Goal: Transaction & Acquisition: Purchase product/service

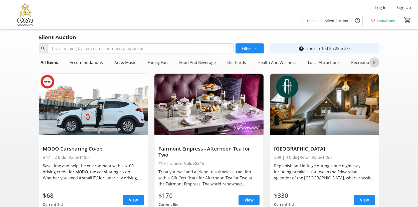
click at [374, 65] on mat-icon at bounding box center [374, 62] width 6 height 6
click at [317, 67] on div "Recreation" at bounding box center [329, 62] width 25 height 10
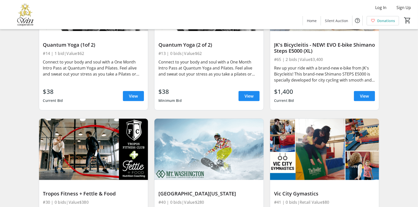
scroll to position [250, 0]
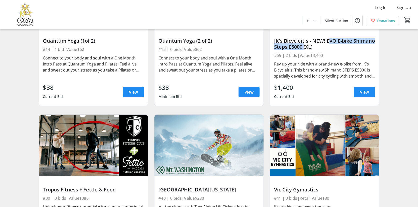
drag, startPoint x: 348, startPoint y: 94, endPoint x: 363, endPoint y: 103, distance: 17.4
click at [363, 50] on div "JK's Bicycleitis - NEW! EVO E-bike Shimano Steps E5000 (XL)" at bounding box center [324, 44] width 101 height 12
click at [310, 79] on div "Rev up your ride with a brand-new e-bike from JK's Bicycleitis! This brand-new …" at bounding box center [324, 70] width 101 height 18
click at [300, 50] on div "JK's Bicycleitis - NEW! EVO E-bike Shimano Steps E5000 (XL)" at bounding box center [324, 44] width 101 height 12
click at [360, 95] on span "View" at bounding box center [364, 92] width 9 height 6
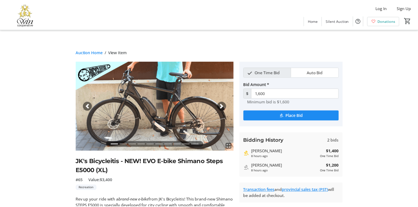
scroll to position [50, 0]
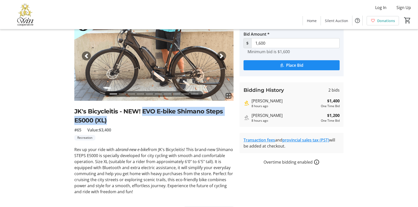
drag, startPoint x: 171, startPoint y: 106, endPoint x: 208, endPoint y: 115, distance: 37.6
click at [208, 115] on h2 "JK's Bicycleitis - NEW! EVO E-bike Shimano Steps E5000 (XL)" at bounding box center [153, 116] width 159 height 18
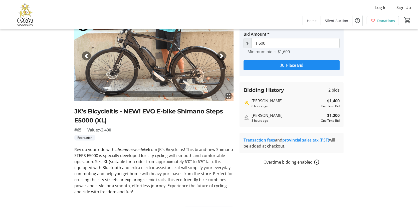
click at [54, 159] on div "fullscreen fullscreen fullscreen fullscreen fullscreen fullscreen fullscreen fu…" at bounding box center [209, 105] width 330 height 189
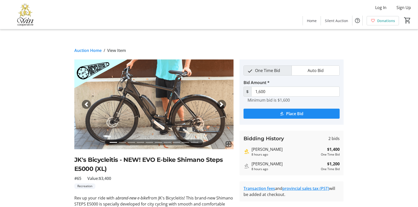
scroll to position [0, 0]
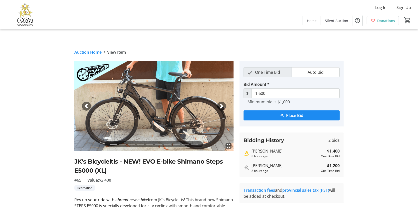
click at [221, 103] on span "button" at bounding box center [221, 105] width 5 height 5
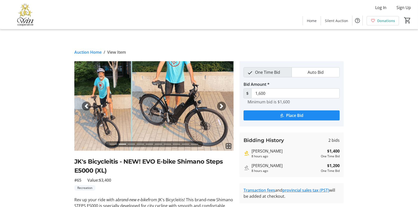
click at [221, 103] on span "button" at bounding box center [221, 105] width 5 height 5
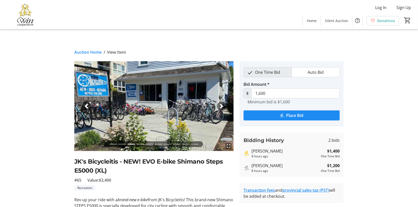
click at [221, 103] on span "button" at bounding box center [221, 105] width 5 height 5
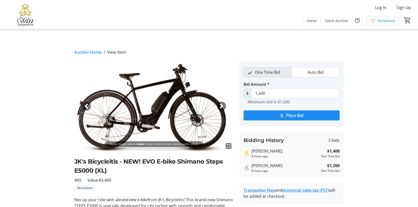
click at [222, 103] on span "button" at bounding box center [221, 105] width 5 height 5
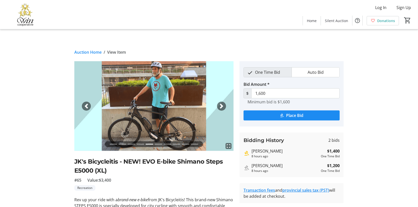
click at [222, 103] on span "button" at bounding box center [221, 105] width 5 height 5
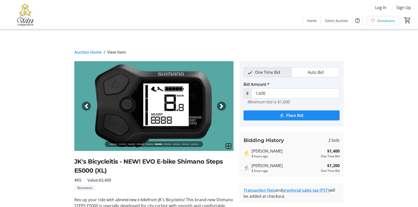
click at [222, 103] on span "button" at bounding box center [221, 105] width 5 height 5
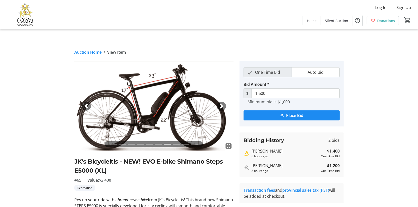
click at [222, 103] on span "button" at bounding box center [221, 105] width 5 height 5
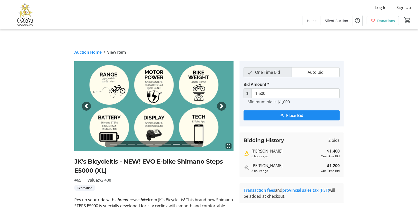
click at [222, 103] on span "button" at bounding box center [221, 105] width 5 height 5
